Goal: Task Accomplishment & Management: Use online tool/utility

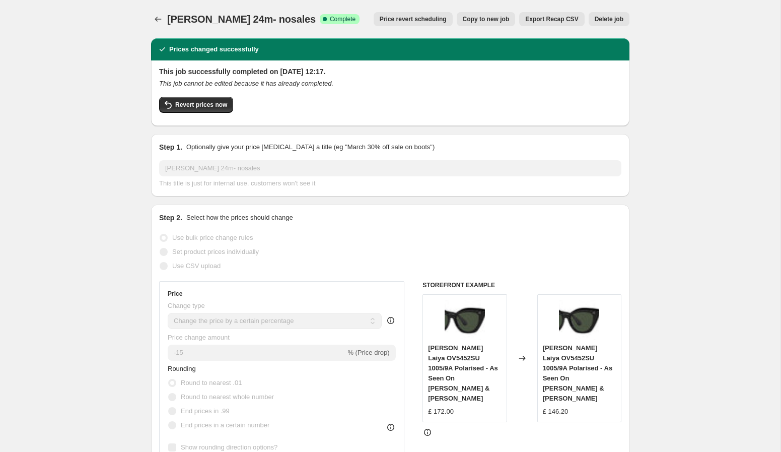
select select "percentage"
select select "no_change"
select select "tag"
select select "vendor"
